Goal: Use online tool/utility: Utilize a website feature to perform a specific function

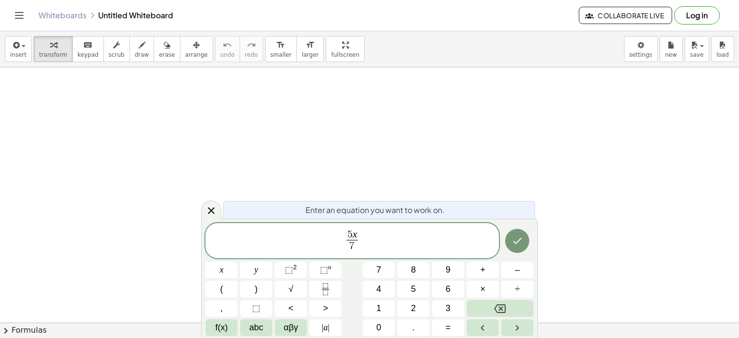
click at [360, 233] on span "5 ​ x 7 ​" at bounding box center [351, 241] width 293 height 25
click at [522, 241] on icon "Done" at bounding box center [517, 241] width 12 height 12
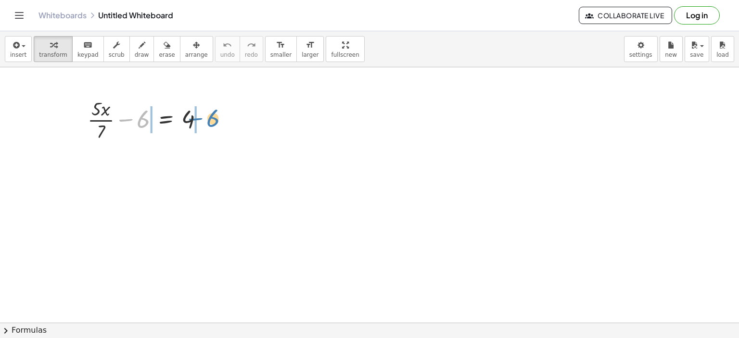
drag, startPoint x: 141, startPoint y: 126, endPoint x: 211, endPoint y: 126, distance: 70.2
click at [211, 126] on div at bounding box center [150, 119] width 134 height 48
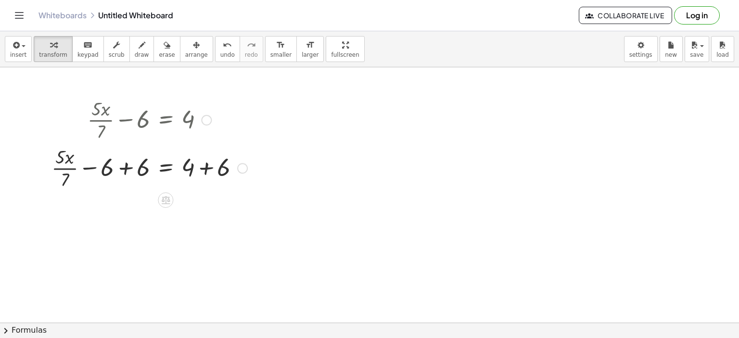
click at [205, 167] on div at bounding box center [149, 167] width 205 height 48
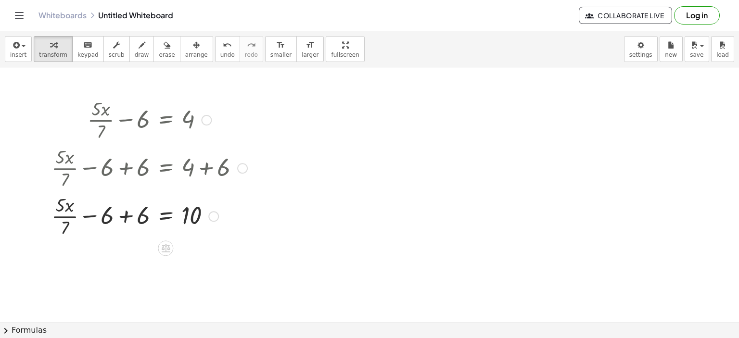
click at [124, 213] on div at bounding box center [149, 215] width 205 height 48
drag, startPoint x: 137, startPoint y: 228, endPoint x: 196, endPoint y: 220, distance: 59.3
click at [196, 220] on div at bounding box center [149, 215] width 205 height 48
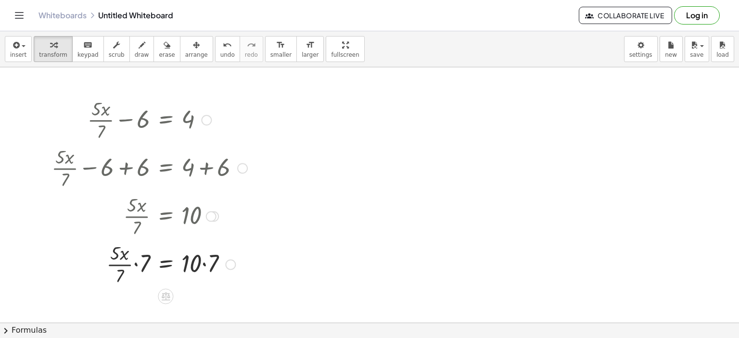
click at [205, 264] on div at bounding box center [149, 264] width 205 height 48
click at [135, 264] on div at bounding box center [149, 264] width 205 height 48
click at [133, 253] on div at bounding box center [149, 264] width 205 height 48
click at [142, 251] on div at bounding box center [149, 264] width 205 height 48
drag, startPoint x: 133, startPoint y: 277, endPoint x: 149, endPoint y: 253, distance: 28.4
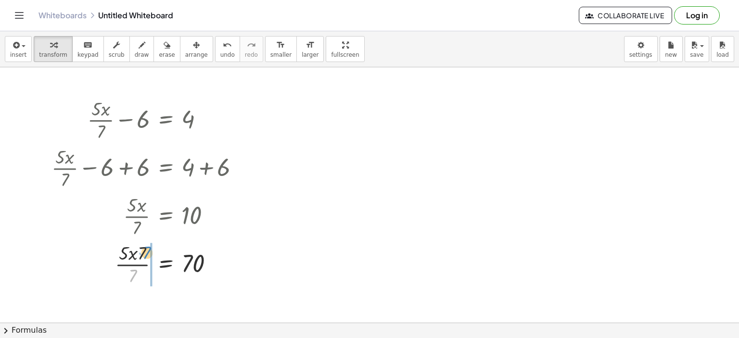
click at [149, 253] on div at bounding box center [149, 264] width 205 height 48
click at [130, 264] on div at bounding box center [149, 264] width 205 height 48
click at [142, 267] on div at bounding box center [149, 264] width 205 height 48
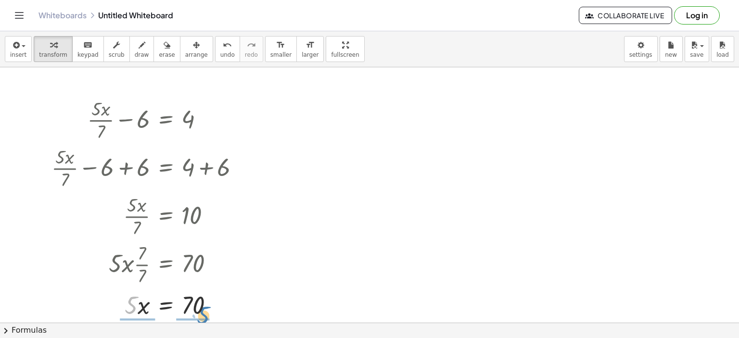
drag, startPoint x: 131, startPoint y: 305, endPoint x: 200, endPoint y: 316, distance: 70.2
click at [203, 315] on div at bounding box center [149, 304] width 205 height 33
drag, startPoint x: 137, startPoint y: 313, endPoint x: 130, endPoint y: 296, distance: 18.1
drag, startPoint x: 195, startPoint y: 316, endPoint x: 194, endPoint y: 300, distance: 16.4
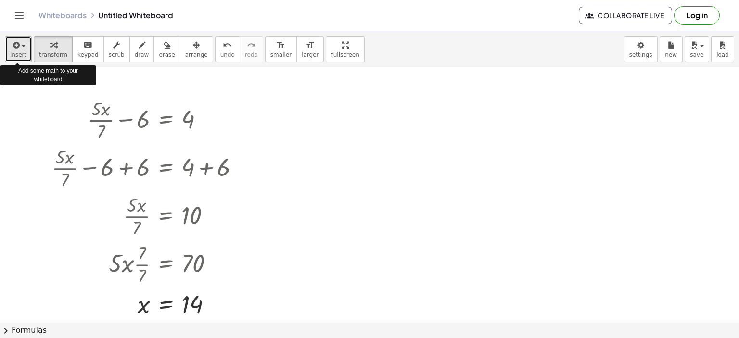
click at [25, 51] on button "insert" at bounding box center [18, 49] width 27 height 26
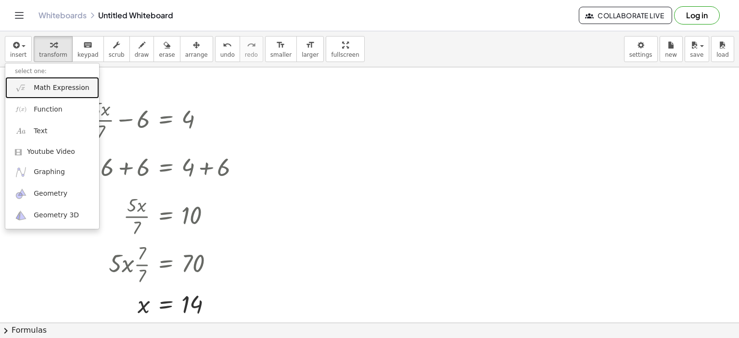
click at [42, 84] on span "Math Expression" at bounding box center [61, 88] width 55 height 10
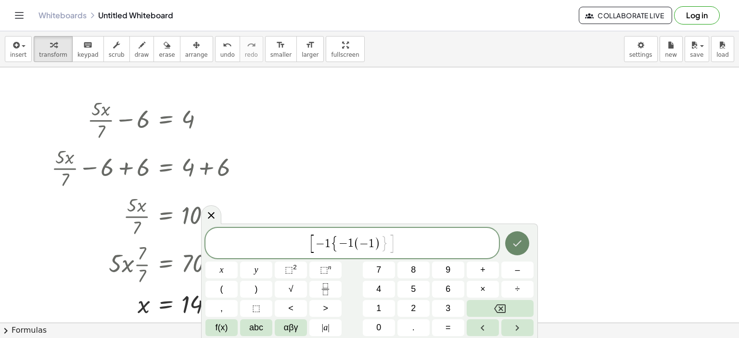
click at [521, 237] on button "Done" at bounding box center [517, 243] width 24 height 24
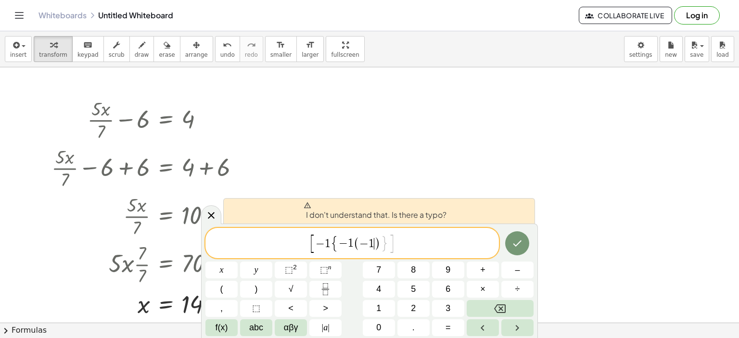
click at [374, 244] on span ")" at bounding box center [377, 244] width 6 height 14
click at [384, 245] on span "}" at bounding box center [385, 243] width 8 height 17
click at [512, 237] on button "Done" at bounding box center [517, 243] width 24 height 24
click at [338, 244] on span "{ − 1 ( − 1 ) ​ }" at bounding box center [360, 244] width 58 height 16
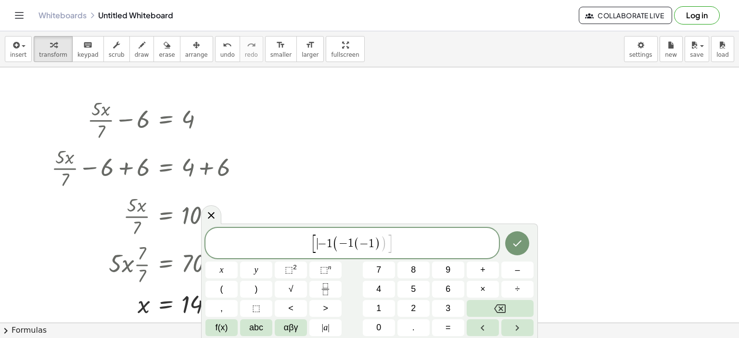
click at [316, 242] on span "[" at bounding box center [314, 244] width 7 height 20
click at [520, 247] on icon "Done" at bounding box center [517, 245] width 12 height 12
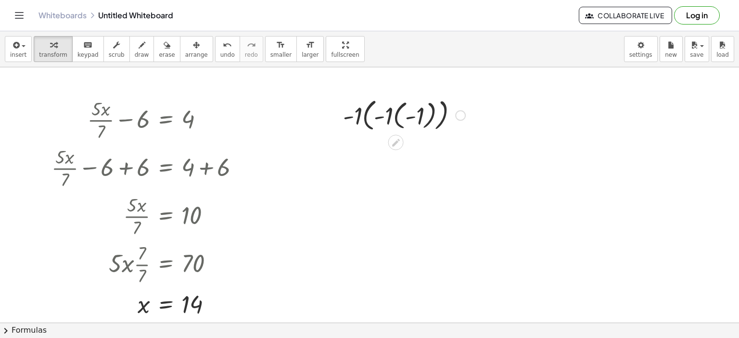
click at [408, 115] on div at bounding box center [404, 114] width 132 height 39
drag, startPoint x: 407, startPoint y: 115, endPoint x: 381, endPoint y: 118, distance: 26.2
click at [381, 118] on div at bounding box center [404, 114] width 132 height 39
click at [416, 153] on div at bounding box center [404, 152] width 132 height 37
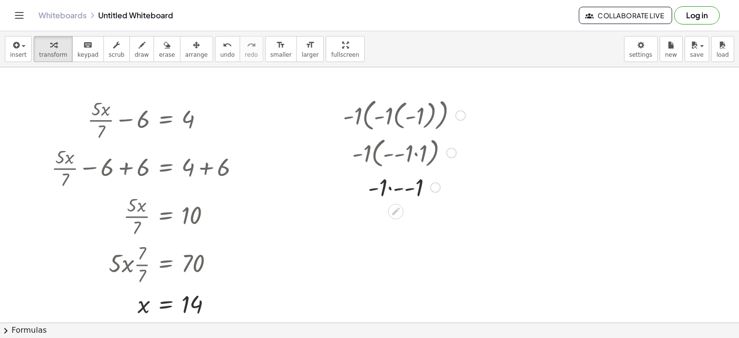
click at [389, 188] on div at bounding box center [404, 186] width 132 height 33
